Goal: Share content: Share content

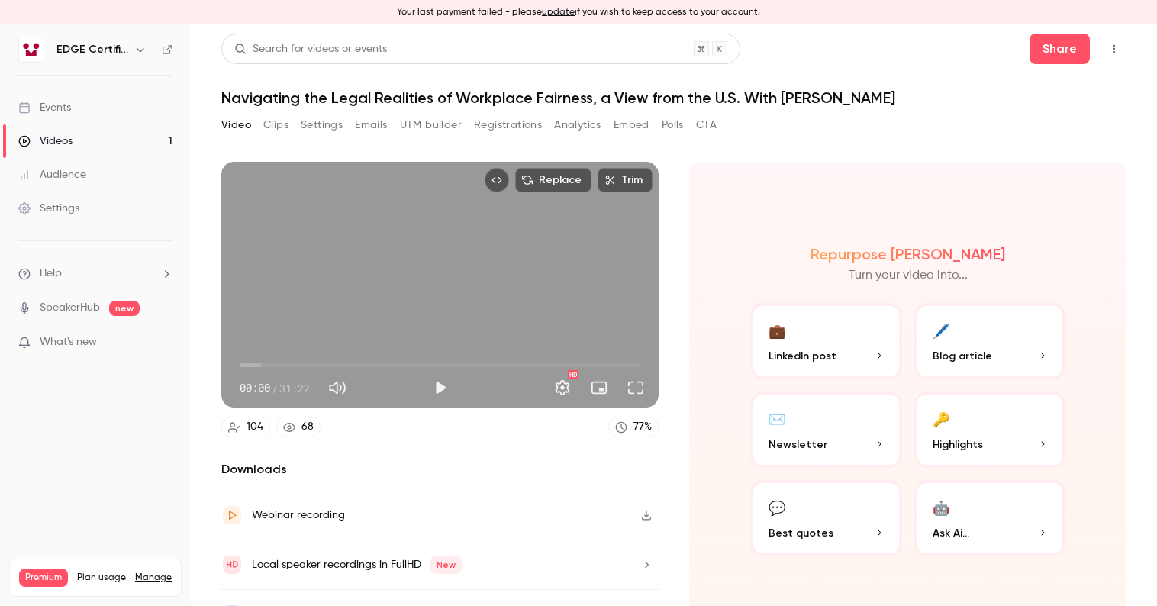
drag, startPoint x: 0, startPoint y: 0, endPoint x: 133, endPoint y: 62, distance: 146.5
click at [133, 63] on nav "EDGE Certification Events Videos 1 Audience Settings Help SpeakerHub new What's…" at bounding box center [95, 315] width 191 height 582
click at [134, 56] on button "button" at bounding box center [140, 49] width 18 height 18
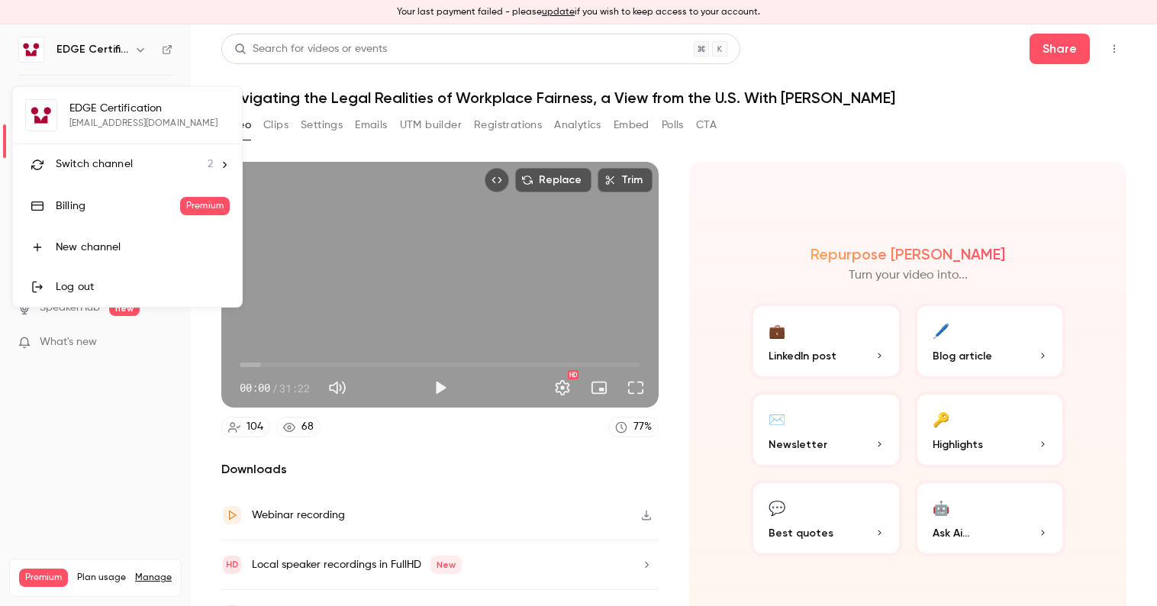
click at [124, 156] on span "Switch channel" at bounding box center [94, 164] width 77 height 16
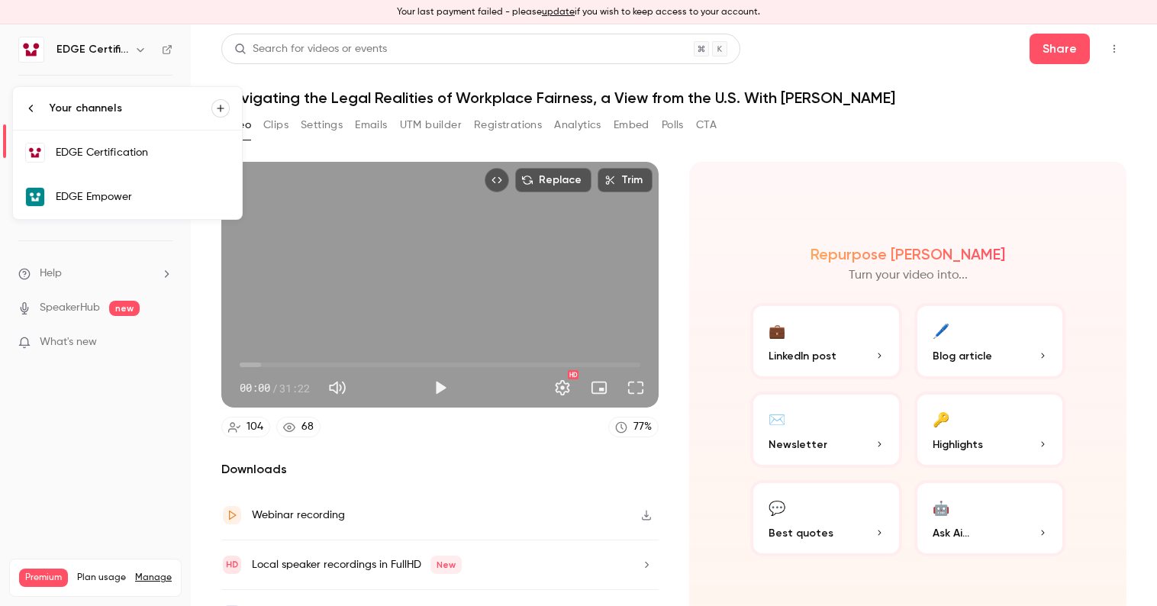
click at [125, 184] on link "EDGE Empower" at bounding box center [127, 197] width 229 height 44
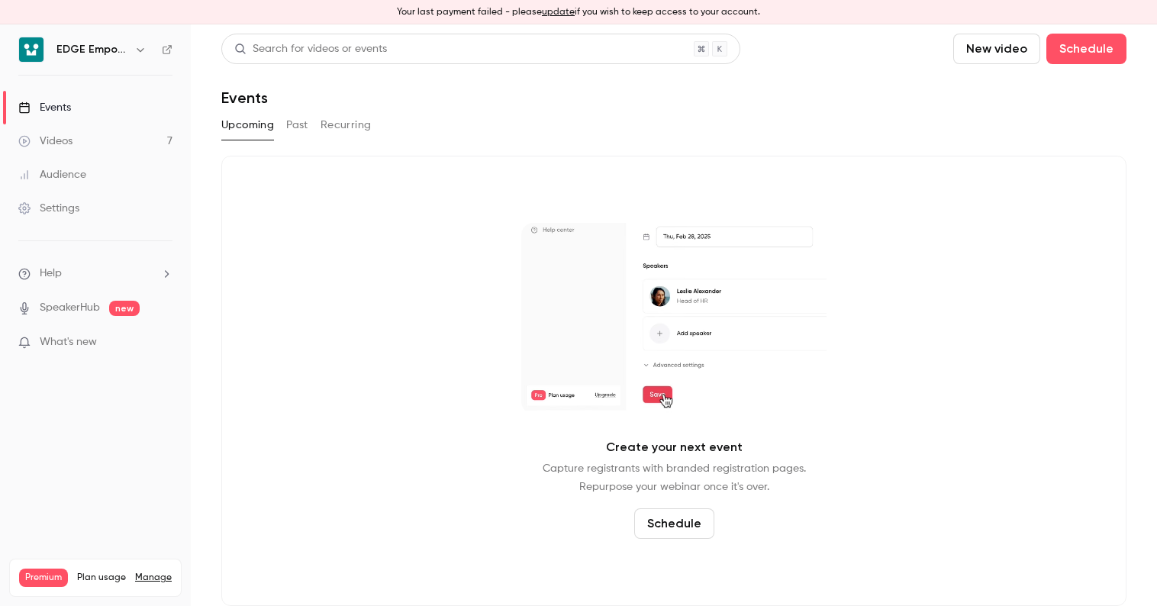
click at [146, 349] on p "What's new" at bounding box center [83, 342] width 130 height 16
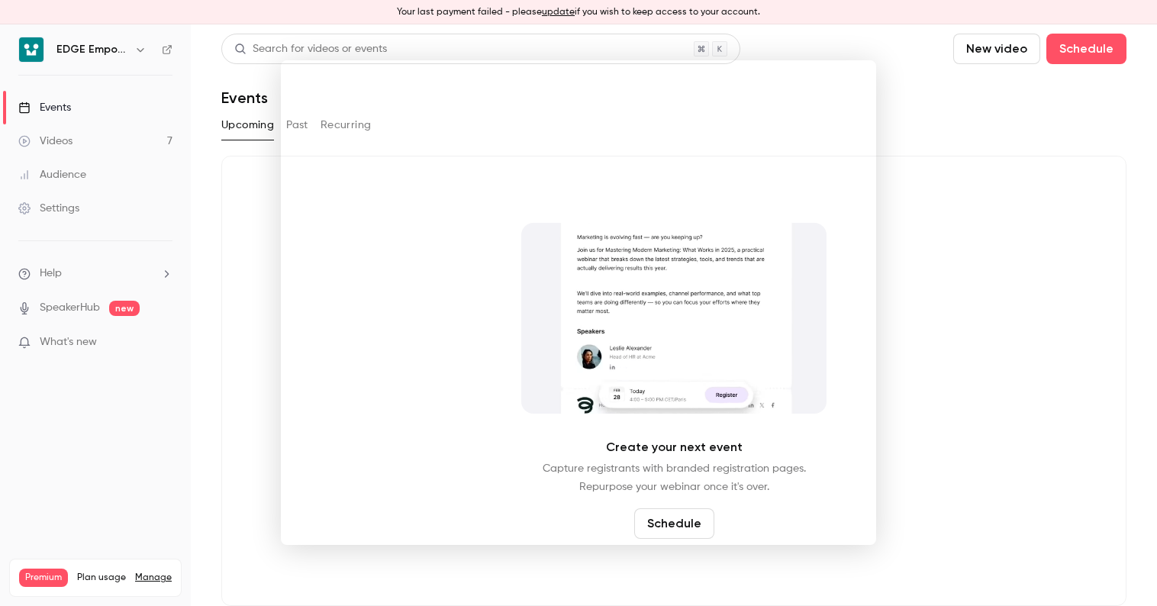
click at [237, 311] on div at bounding box center [578, 303] width 1157 height 606
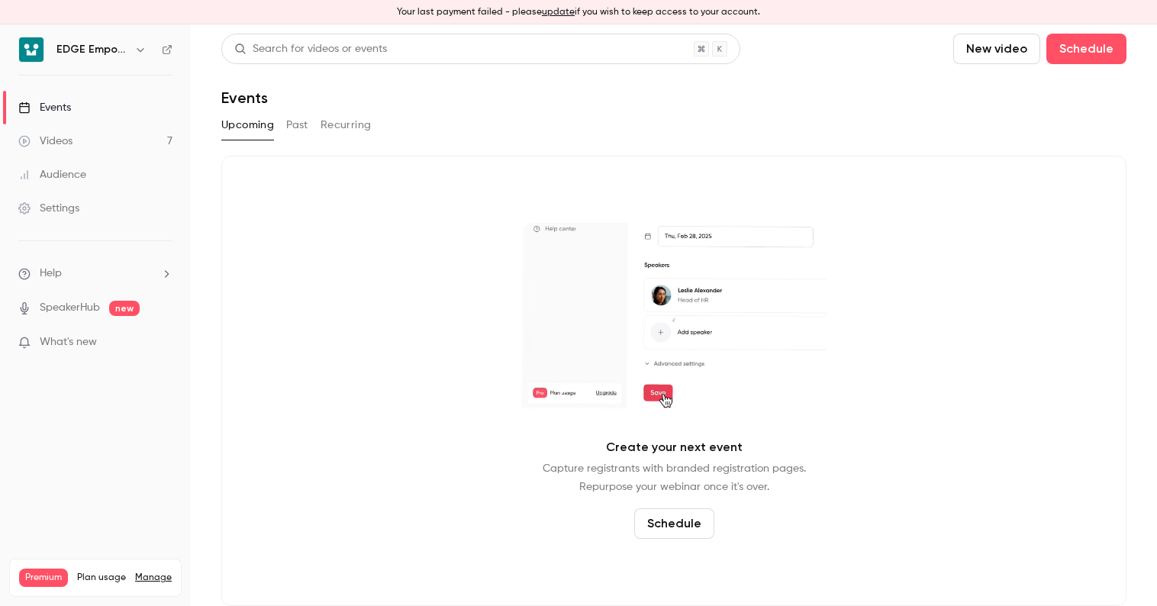
click at [105, 146] on link "Videos 7" at bounding box center [95, 141] width 191 height 34
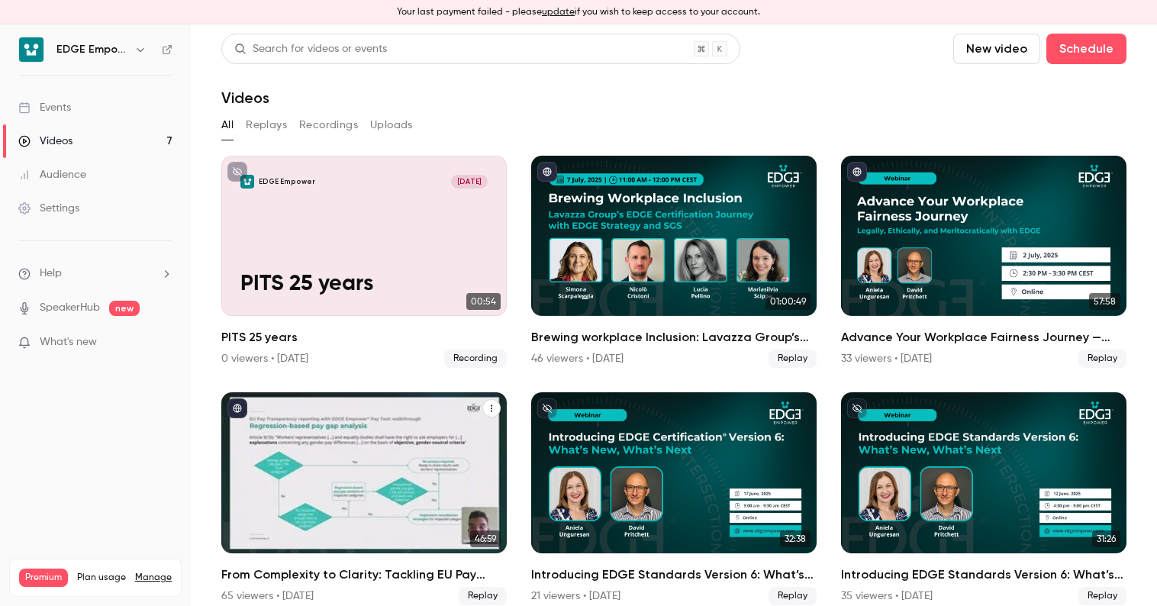
click at [395, 463] on div "From Complexity to Clarity: Tackling EU Pay Transparency with the EDGE Empower …" at bounding box center [363, 472] width 285 height 160
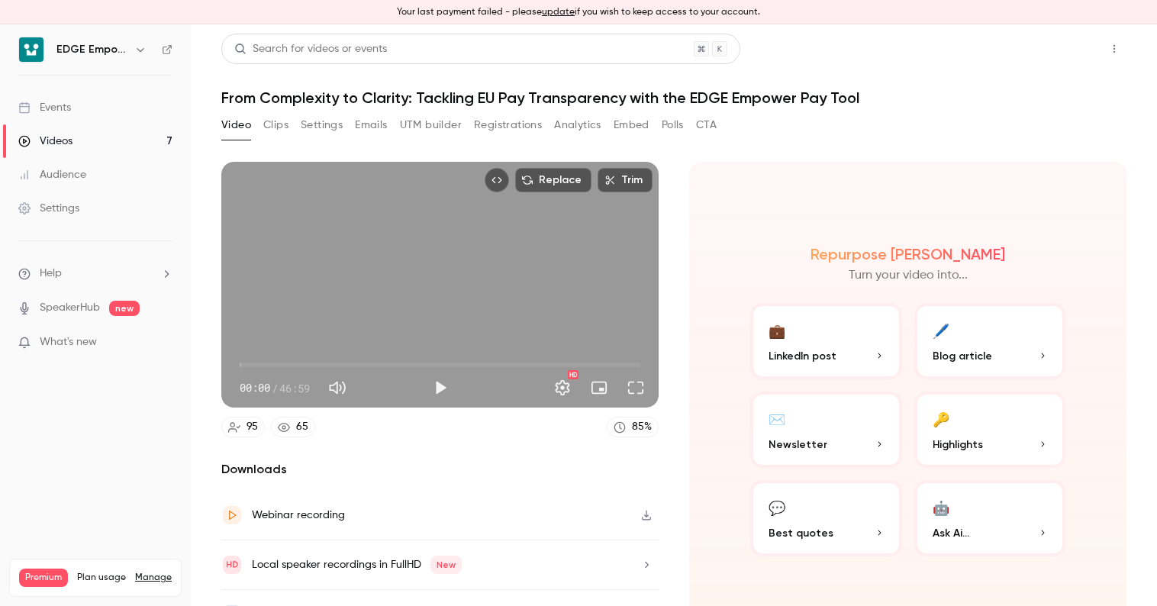
click at [1056, 51] on button "Share" at bounding box center [1060, 49] width 60 height 31
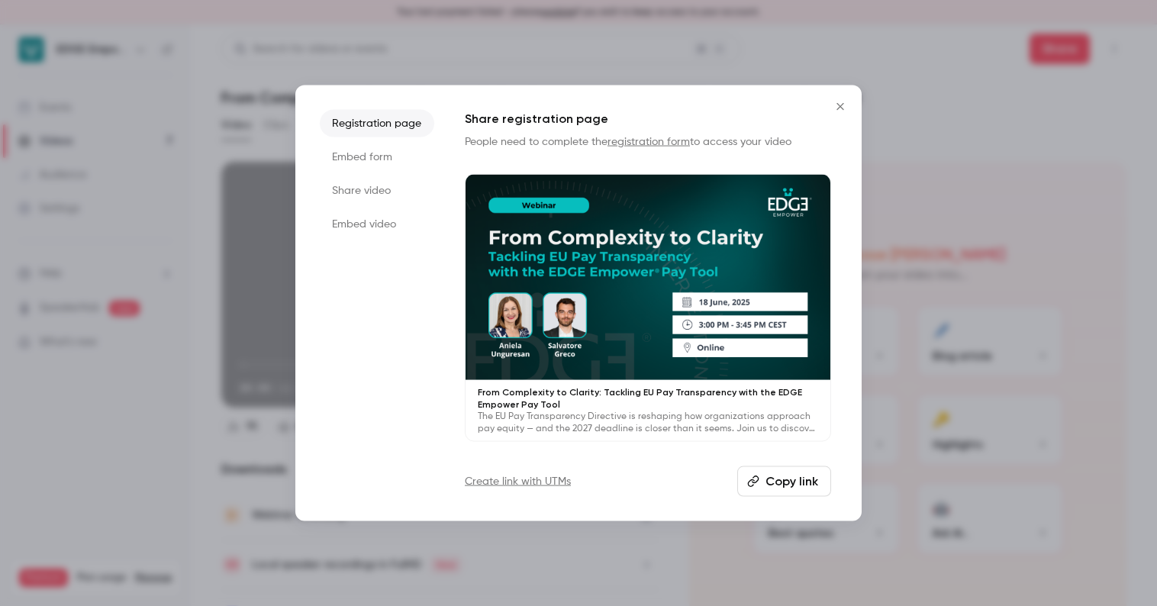
click at [388, 189] on li "Share video" at bounding box center [377, 190] width 114 height 27
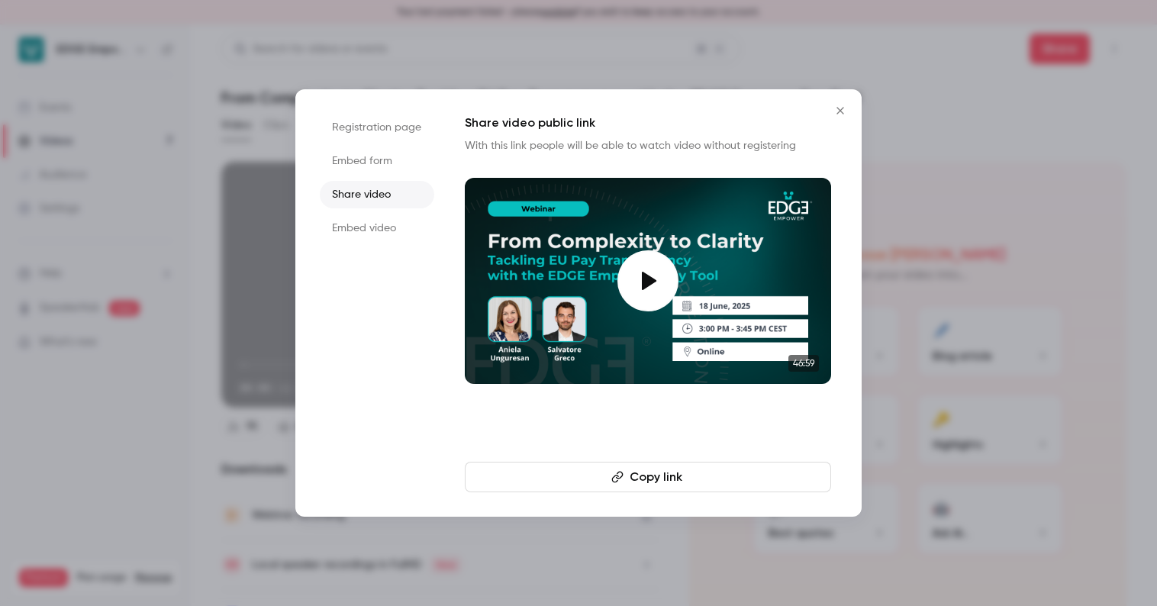
click at [650, 473] on button "Copy link" at bounding box center [648, 477] width 366 height 31
click at [841, 106] on icon "Close" at bounding box center [840, 111] width 18 height 12
